Goal: Task Accomplishment & Management: Use online tool/utility

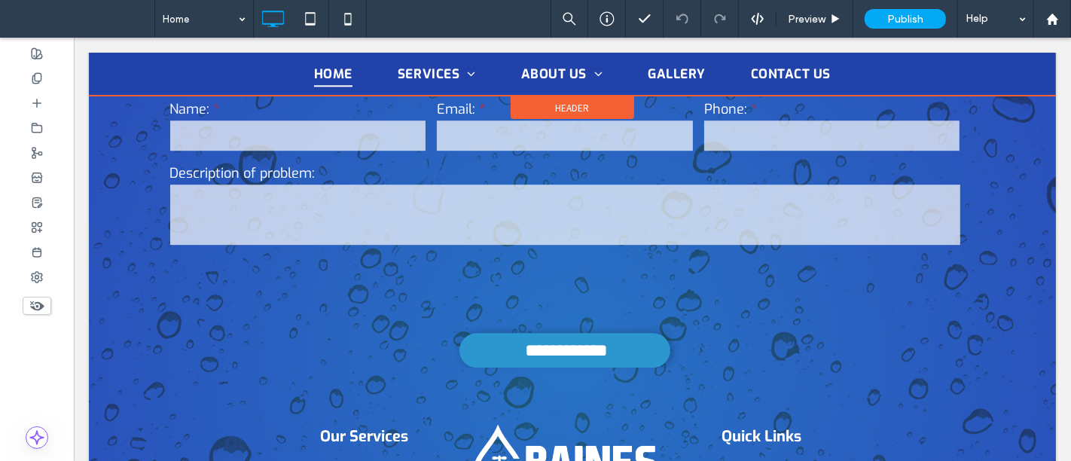
scroll to position [3933, 0]
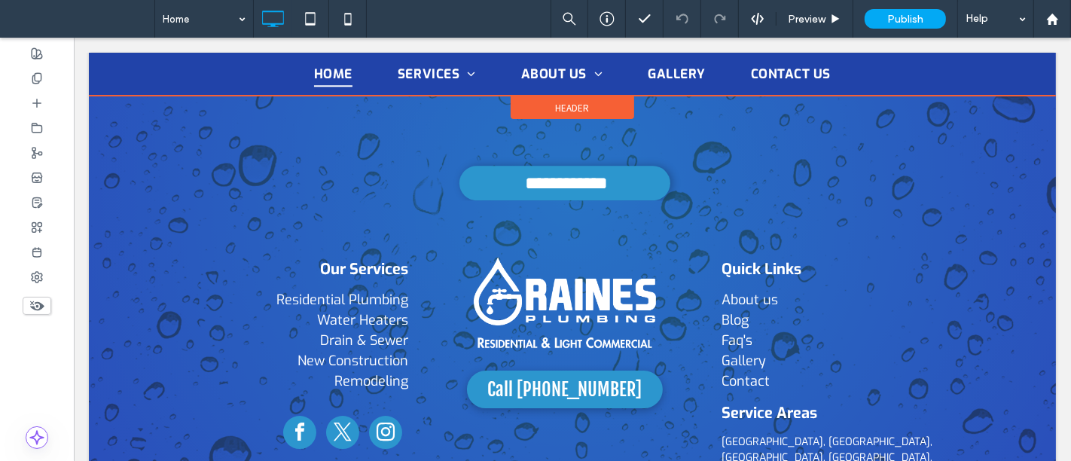
click at [428, 67] on div at bounding box center [571, 74] width 967 height 43
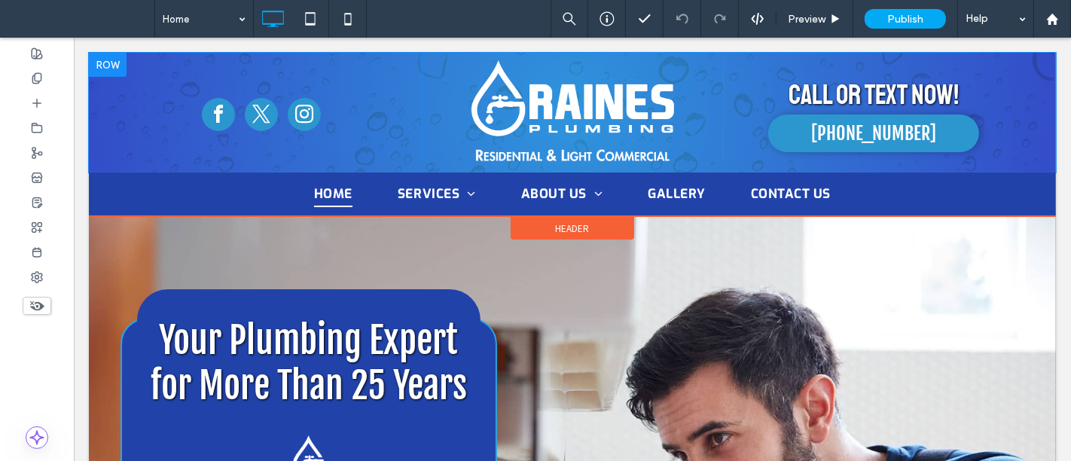
scroll to position [0, 0]
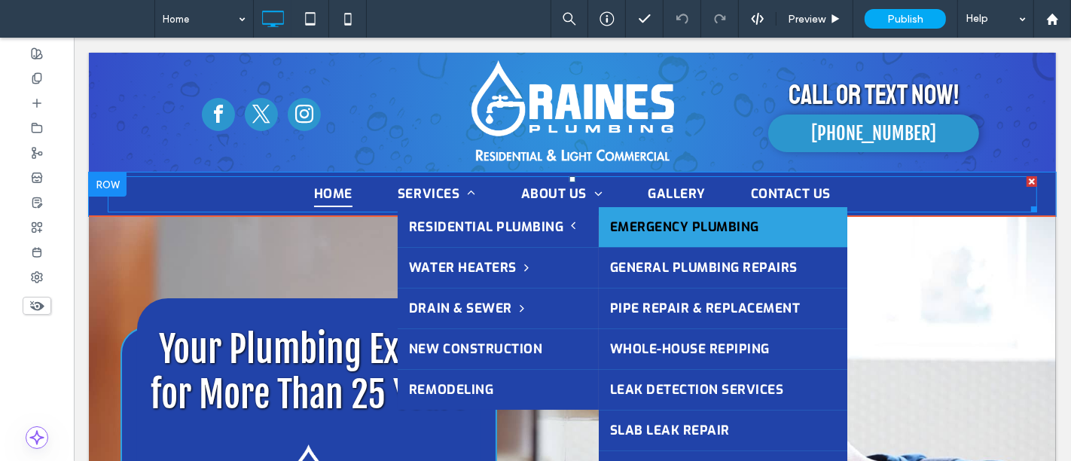
click at [636, 221] on link "Emergency Plumbing" at bounding box center [722, 227] width 249 height 40
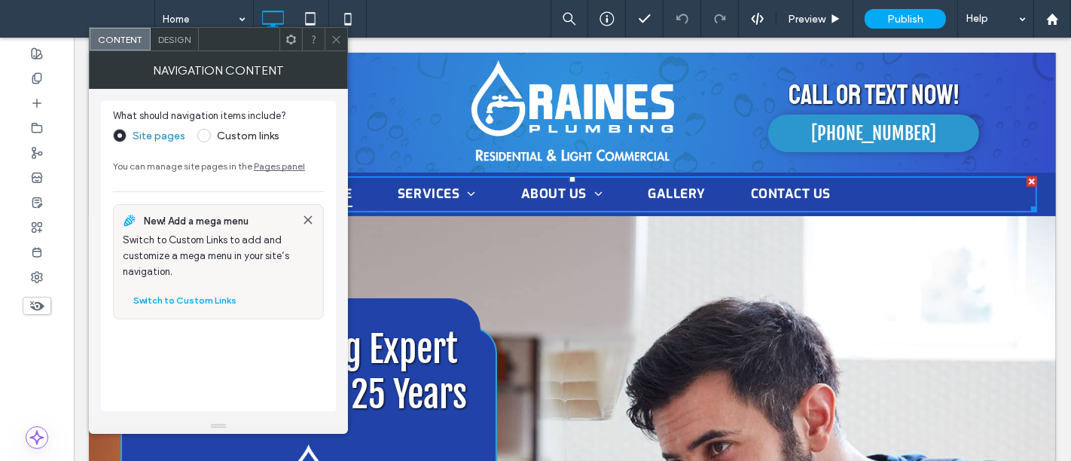
click at [335, 34] on icon at bounding box center [336, 39] width 11 height 11
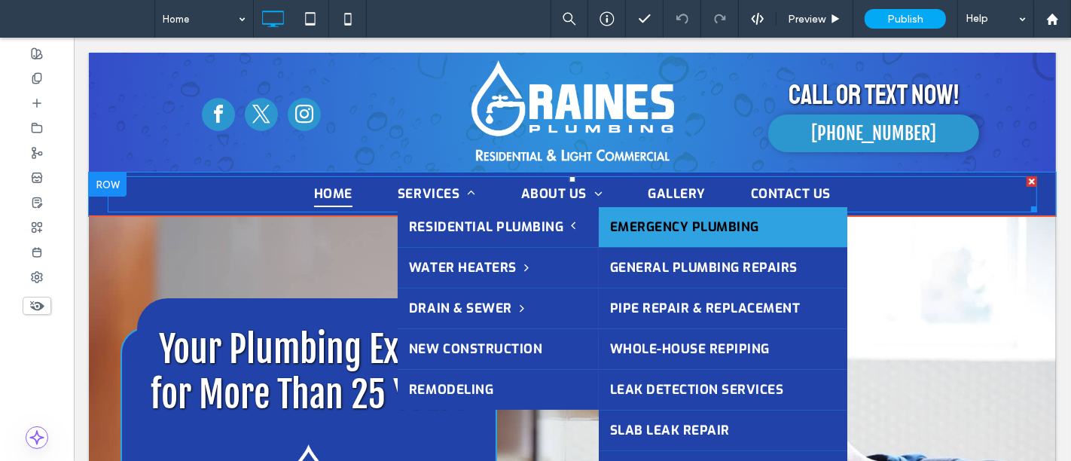
click at [705, 227] on link "Emergency Plumbing" at bounding box center [722, 227] width 249 height 40
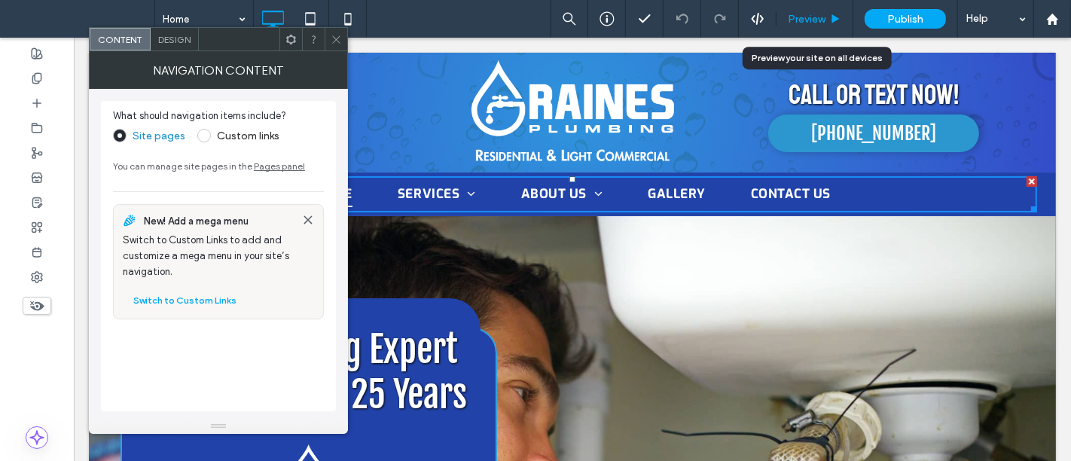
click at [817, 14] on span "Preview" at bounding box center [807, 19] width 38 height 13
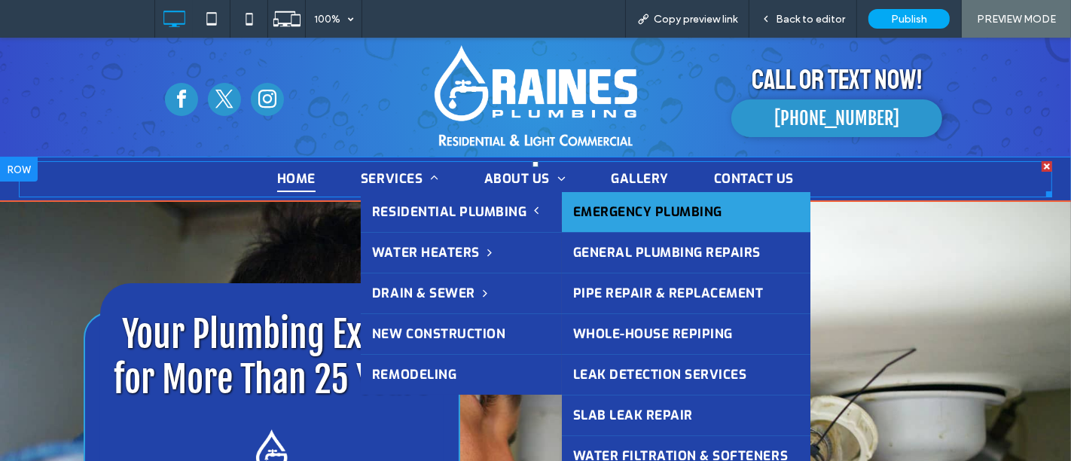
click at [593, 209] on link "Emergency Plumbing" at bounding box center [686, 212] width 249 height 40
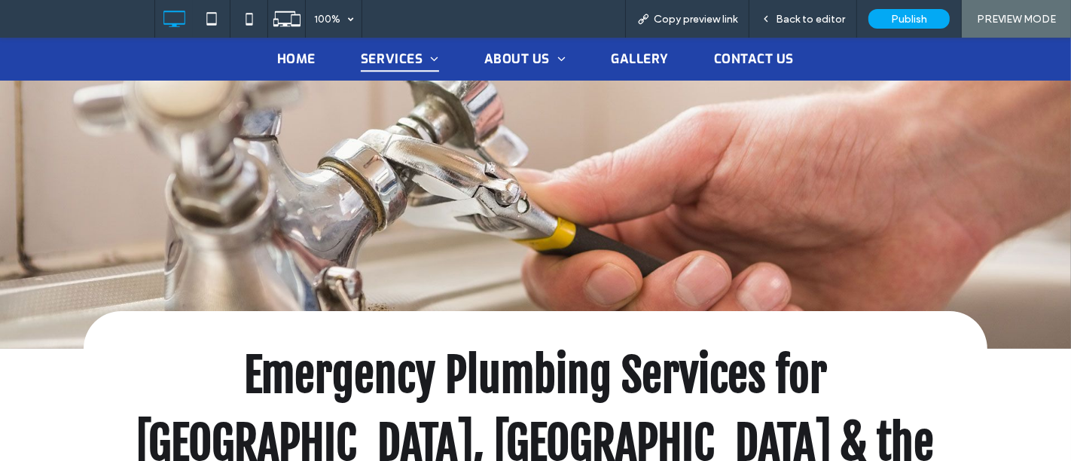
scroll to position [167, 0]
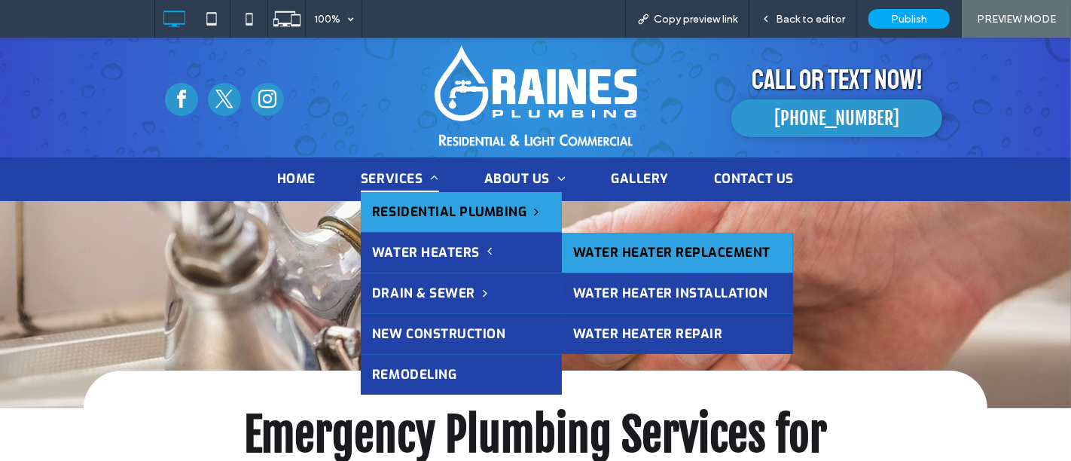
click at [583, 244] on link "Water Heater Replacement" at bounding box center [677, 253] width 231 height 40
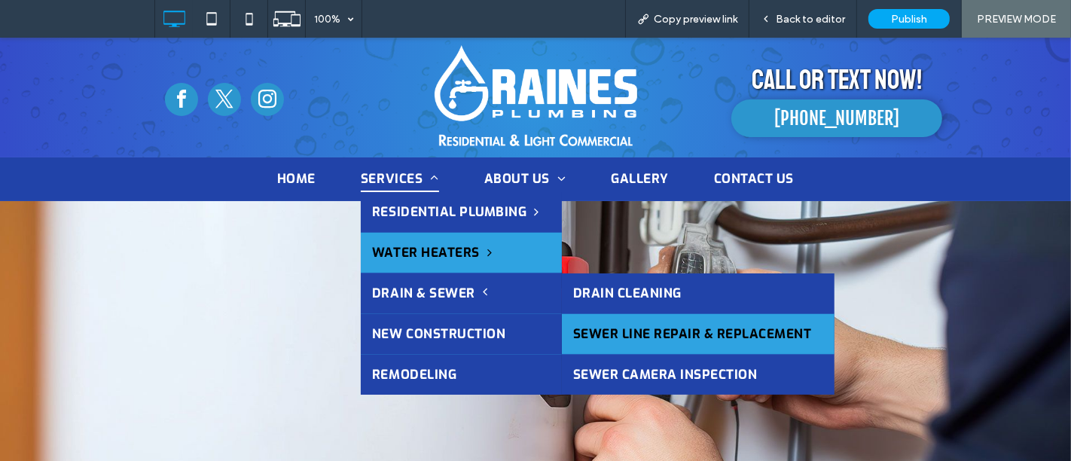
click at [608, 327] on link "Sewer Line Repair & Replacement" at bounding box center [698, 334] width 273 height 40
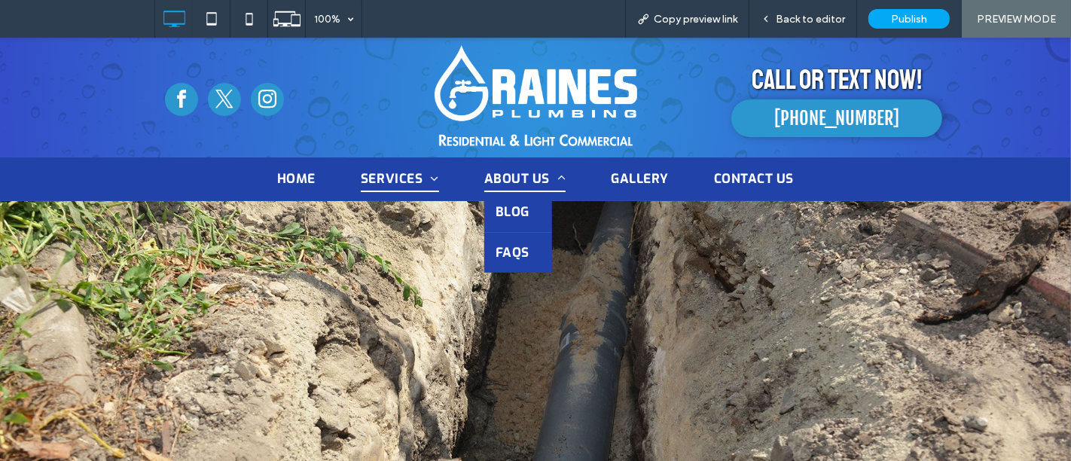
click at [516, 175] on span "About Us" at bounding box center [525, 179] width 82 height 26
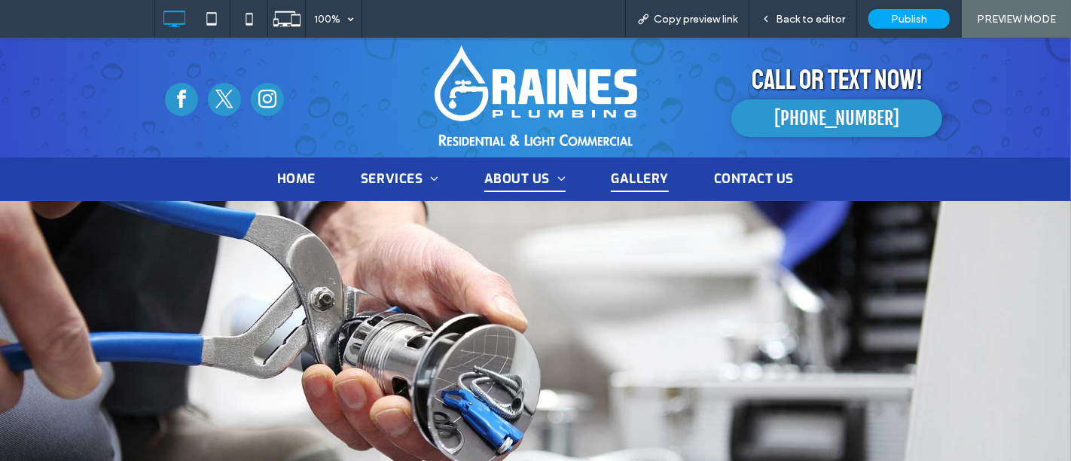
click at [636, 179] on span "Gallery" at bounding box center [640, 179] width 58 height 26
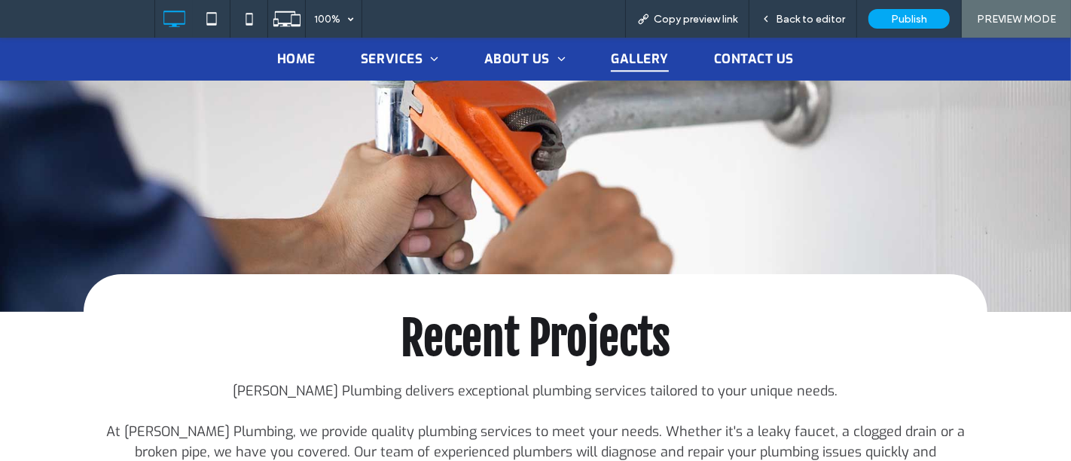
scroll to position [84, 0]
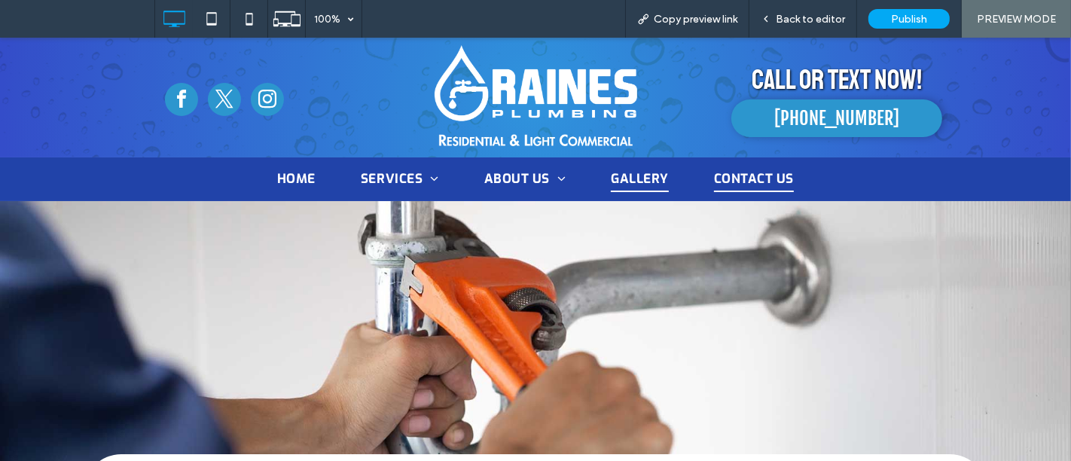
click at [736, 176] on span "Contact Us" at bounding box center [754, 179] width 80 height 26
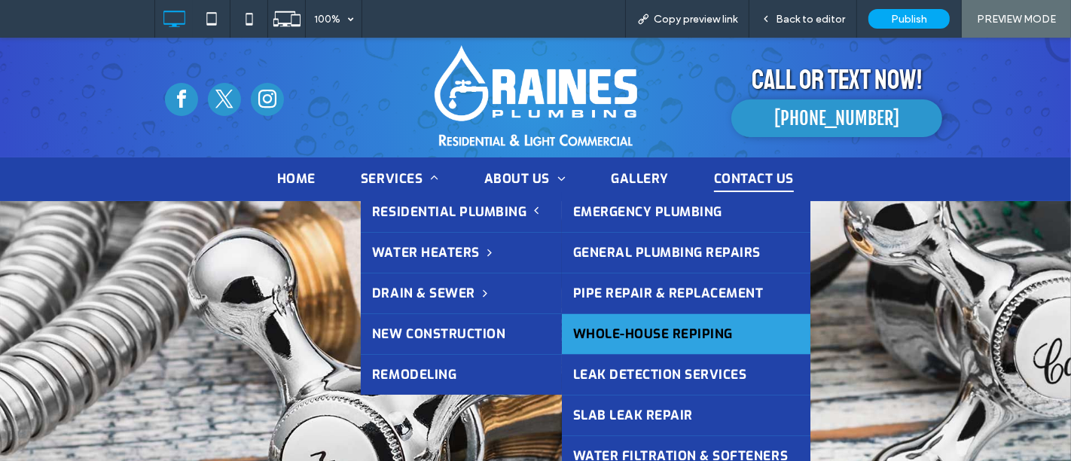
click at [673, 324] on link "Whole-House Repiping" at bounding box center [686, 334] width 249 height 40
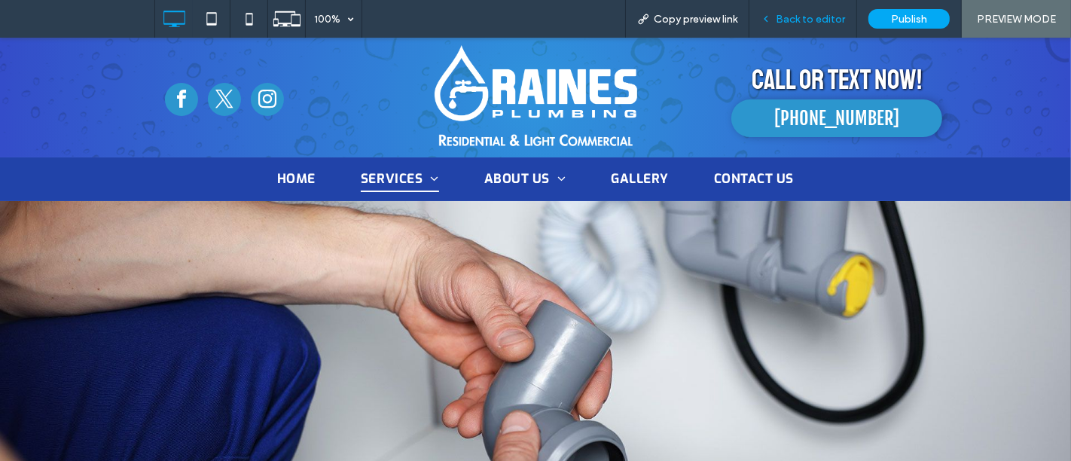
click at [804, 18] on span "Back to editor" at bounding box center [810, 19] width 69 height 13
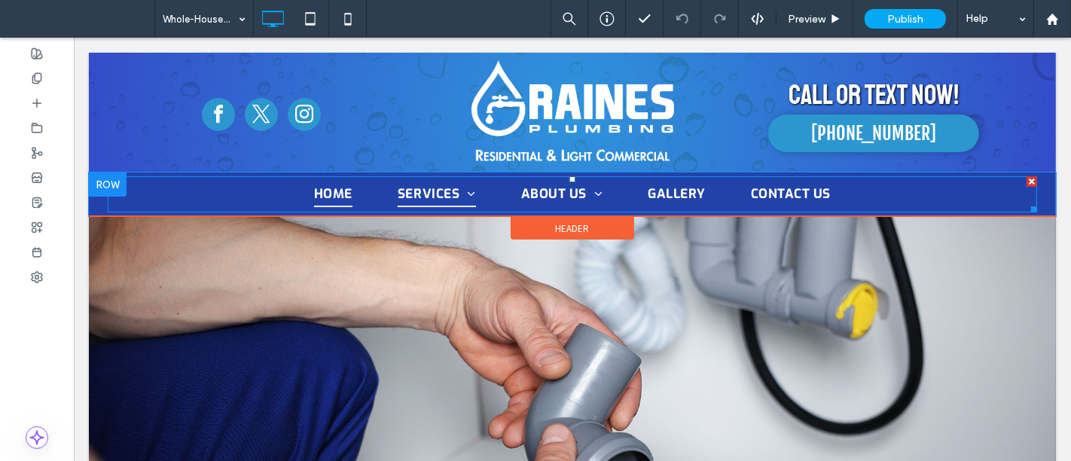
click at [365, 200] on link "Home" at bounding box center [333, 195] width 84 height 26
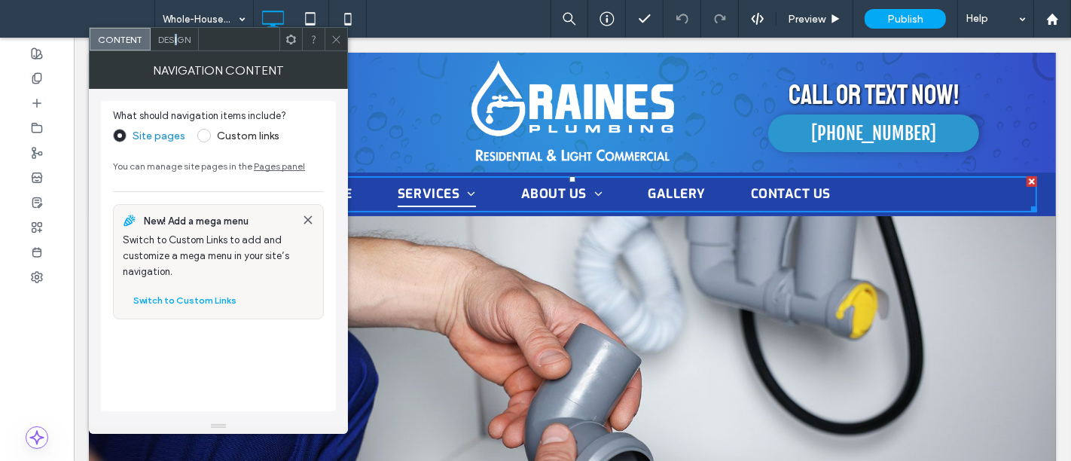
click at [175, 44] on span "Design" at bounding box center [174, 39] width 32 height 11
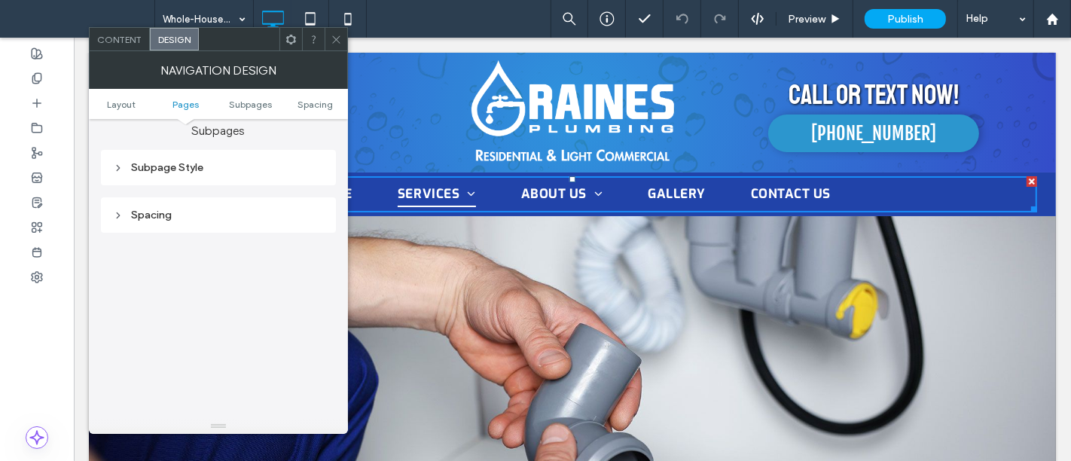
scroll to position [387, 0]
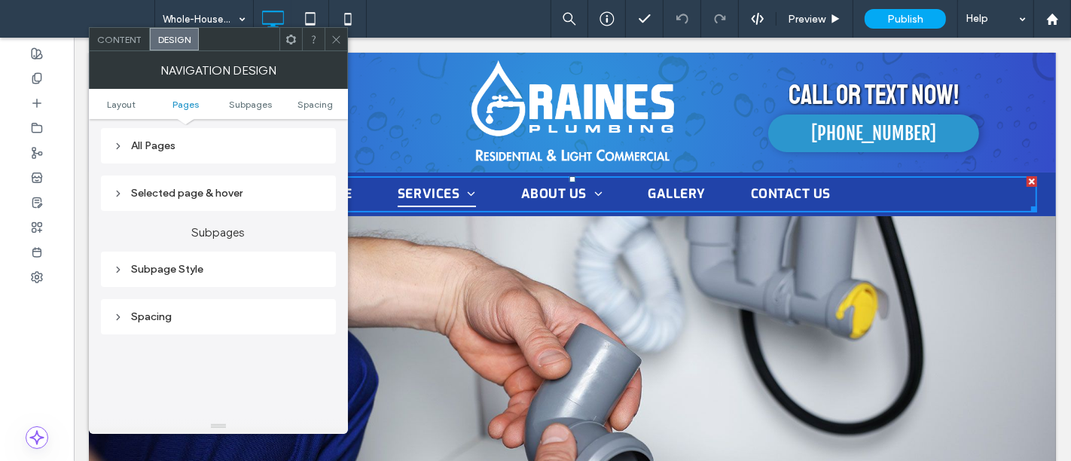
click at [172, 267] on div "Subpage Style" at bounding box center [218, 269] width 211 height 13
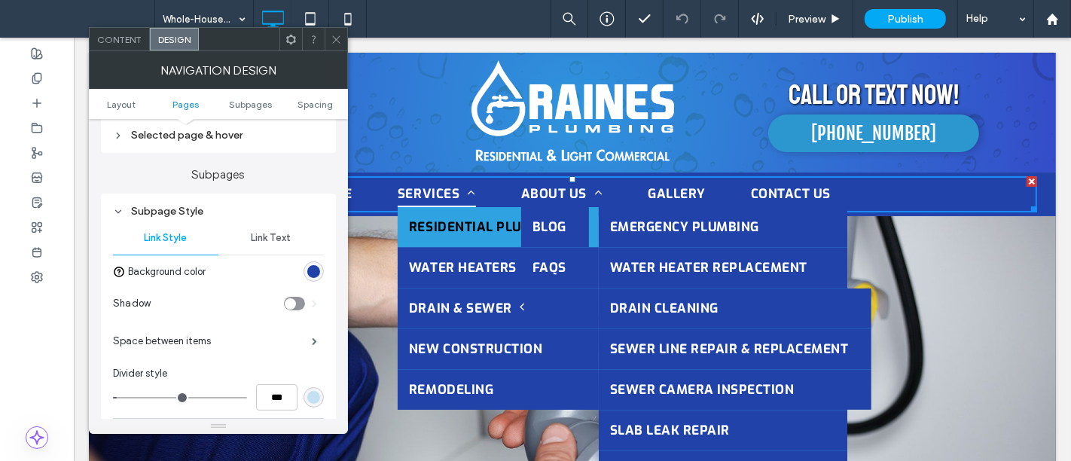
scroll to position [471, 0]
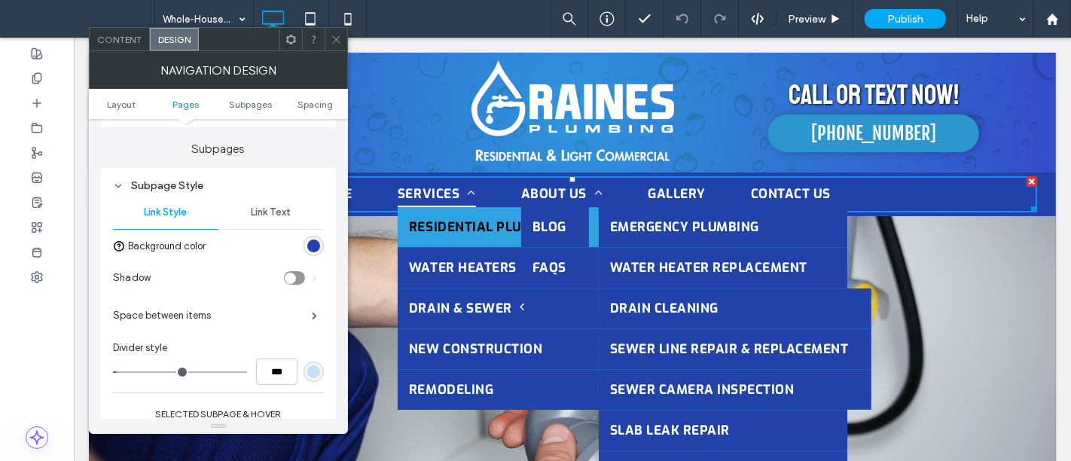
click at [263, 208] on span "Link Text" at bounding box center [271, 212] width 40 height 12
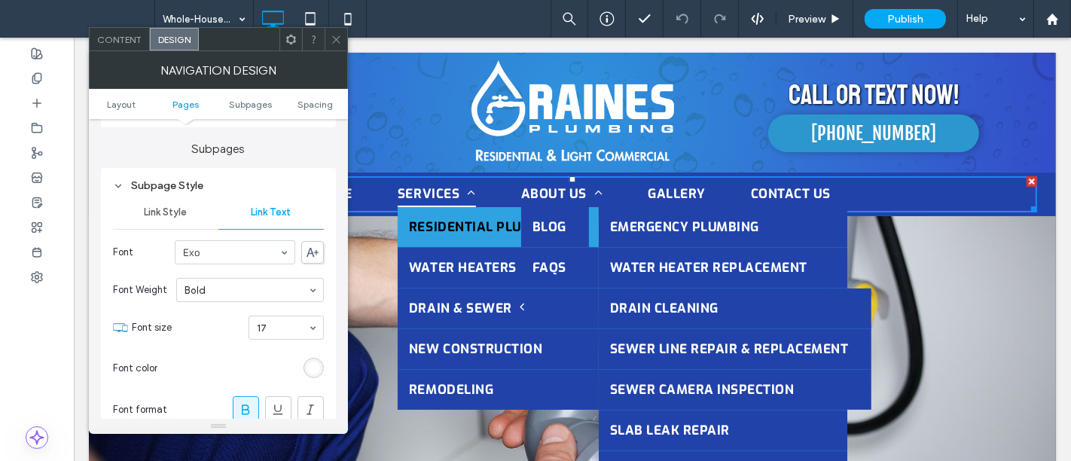
click at [165, 212] on span "Link Style" at bounding box center [165, 212] width 43 height 12
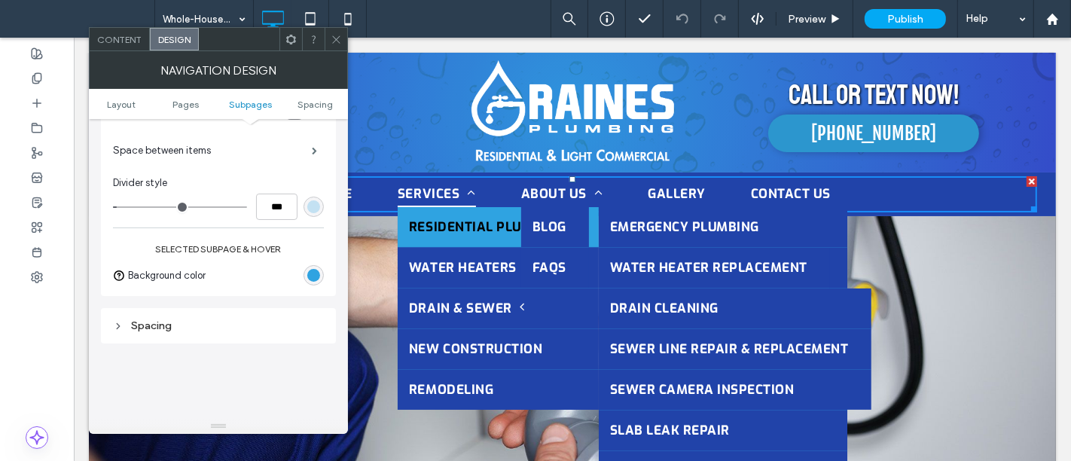
scroll to position [639, 0]
click at [312, 145] on span at bounding box center [314, 148] width 5 height 8
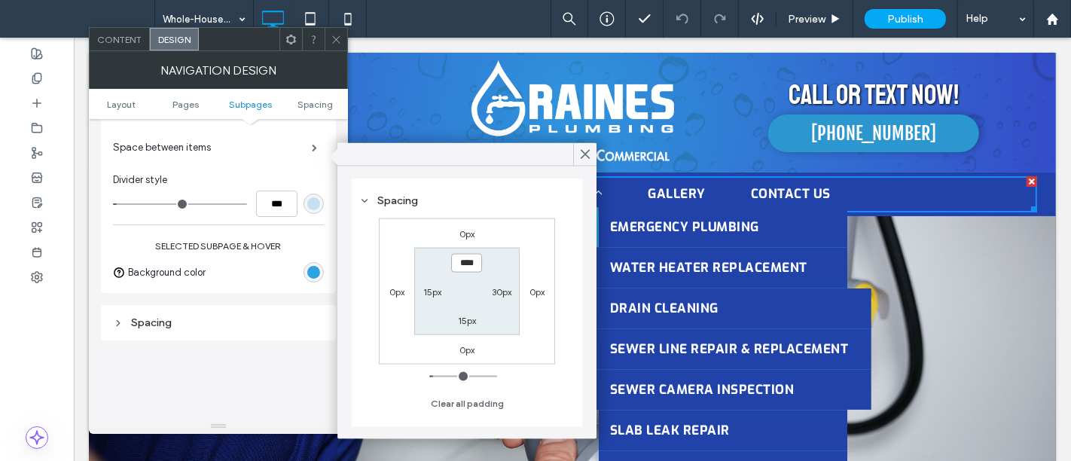
click at [459, 259] on input "****" at bounding box center [467, 262] width 31 height 19
type input "**"
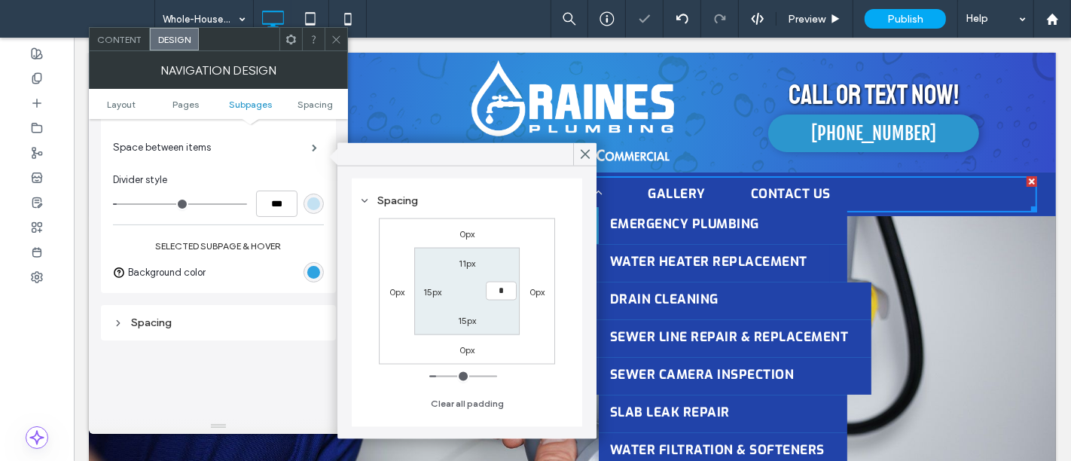
type input "**"
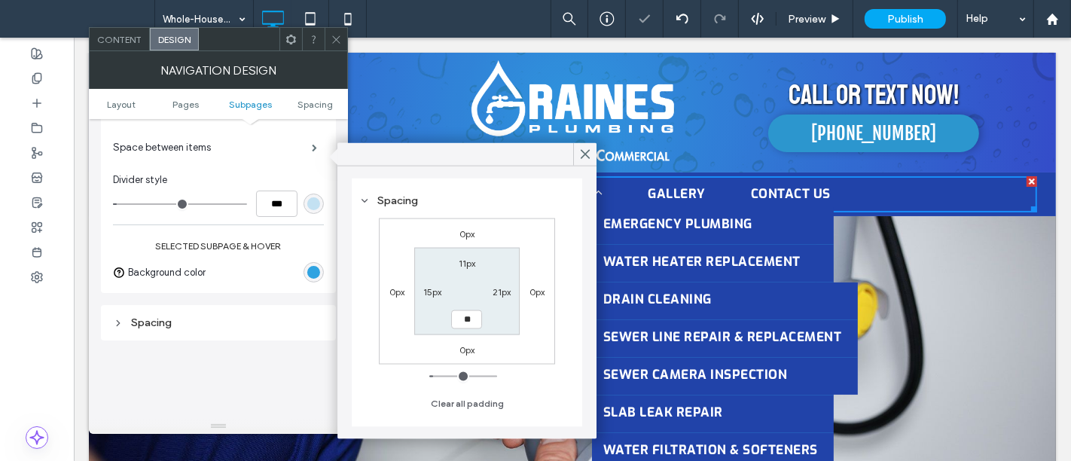
type input "**"
type input "****"
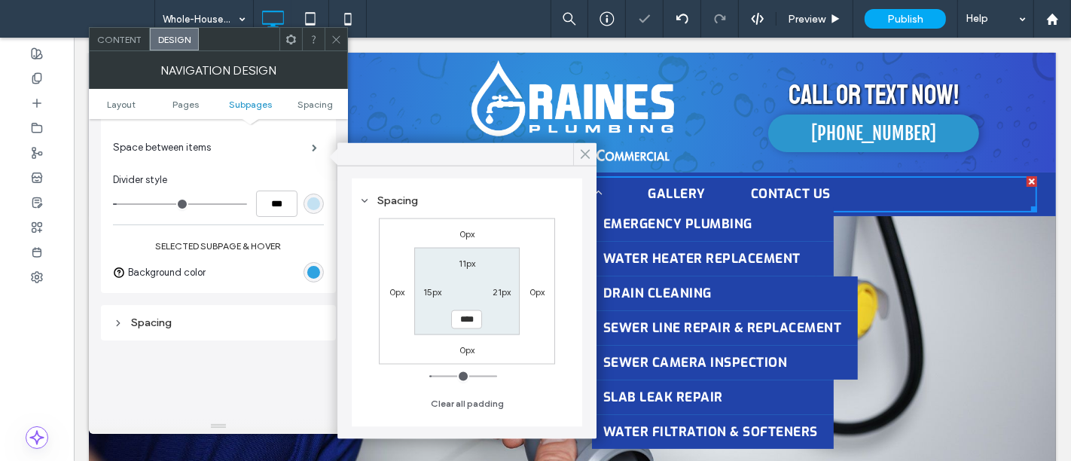
click at [587, 153] on use at bounding box center [585, 154] width 8 height 8
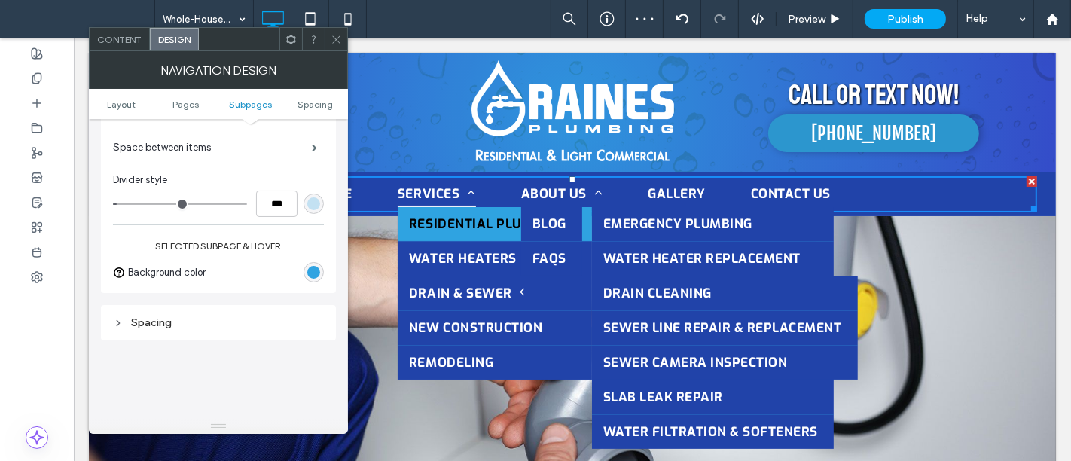
click at [335, 35] on icon at bounding box center [336, 39] width 11 height 11
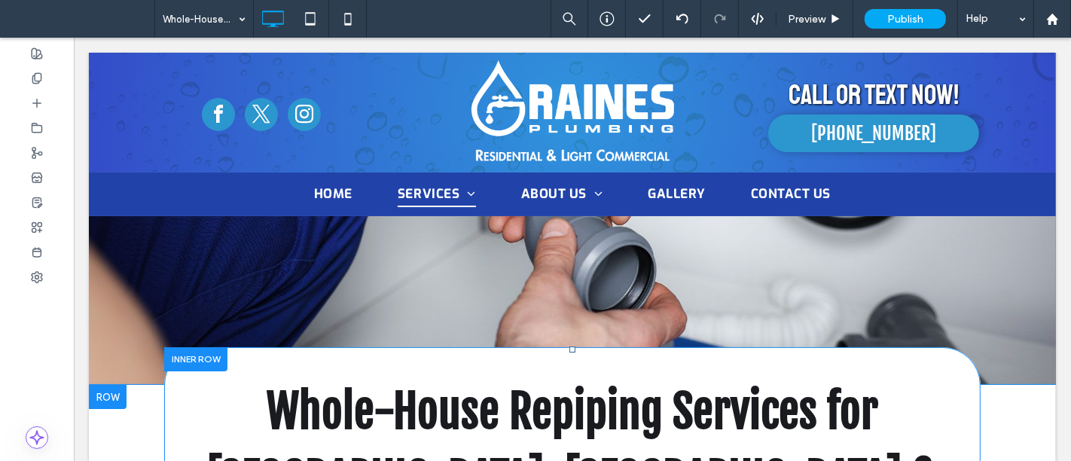
scroll to position [0, 0]
